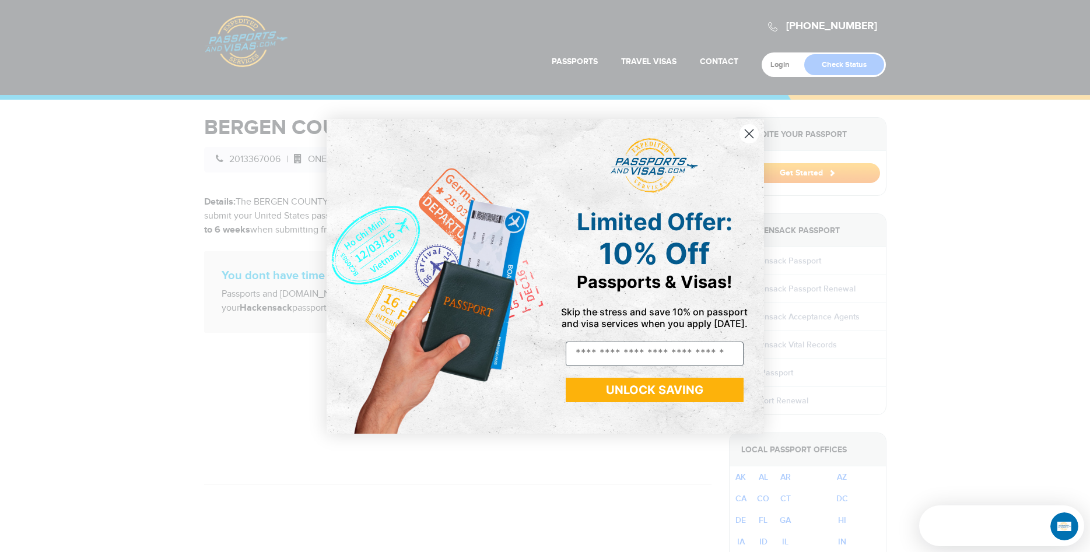
click at [751, 134] on circle "Close dialog" at bounding box center [748, 133] width 19 height 19
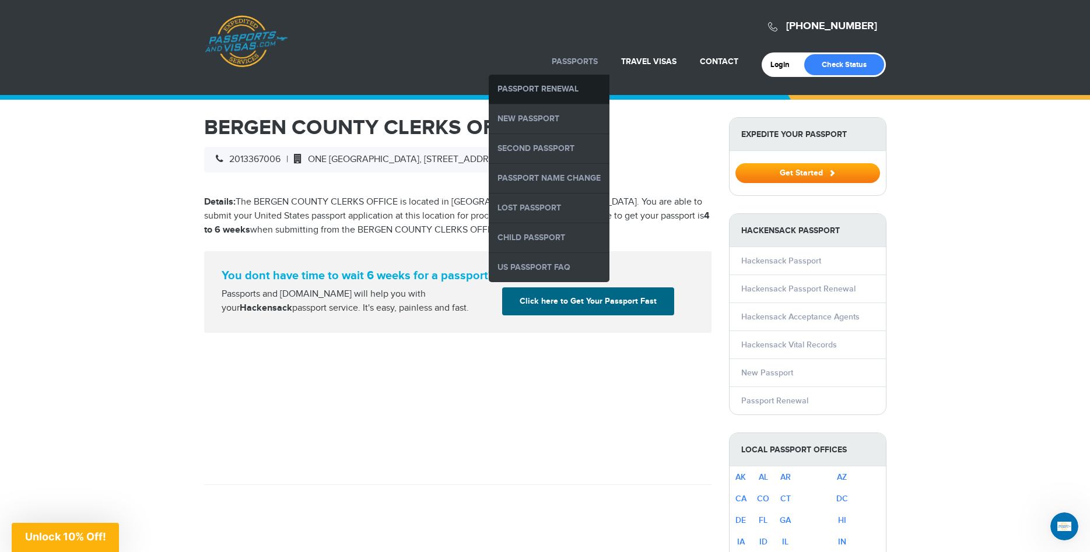
click at [563, 89] on link "Passport Renewal" at bounding box center [549, 89] width 121 height 29
